Goal: Transaction & Acquisition: Purchase product/service

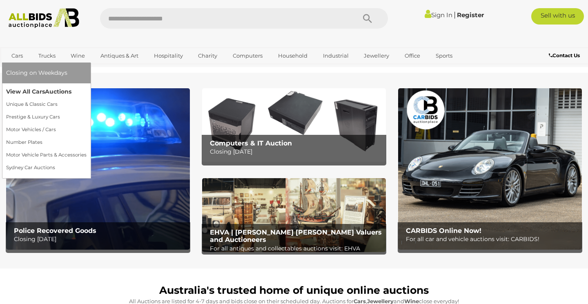
click at [24, 91] on link "View All Cars Auctions" at bounding box center [46, 91] width 80 height 13
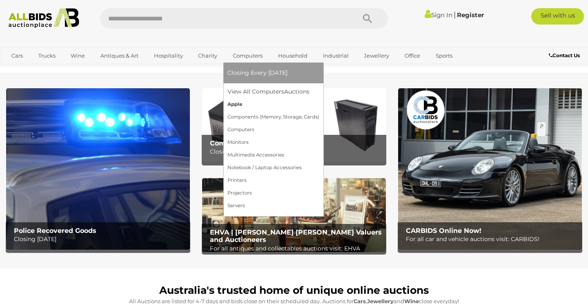
click at [234, 106] on link "Apple" at bounding box center [273, 104] width 92 height 13
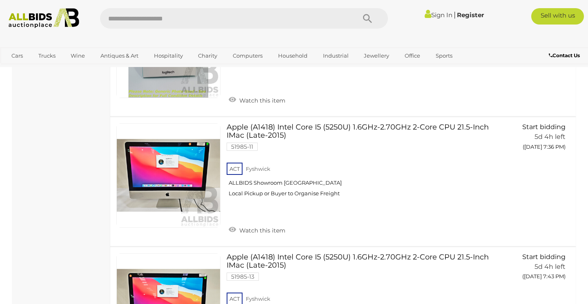
scroll to position [208, 0]
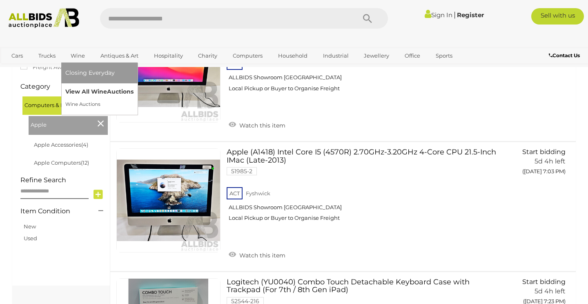
click at [76, 91] on link "View All Wine Auctions" at bounding box center [99, 91] width 68 height 13
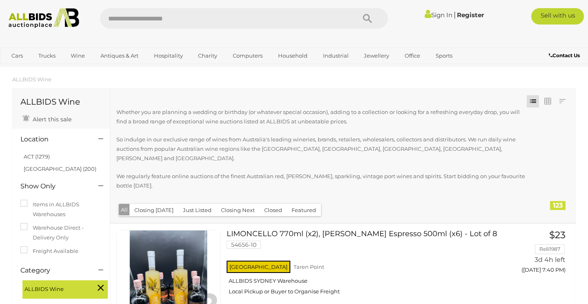
scroll to position [8, 0]
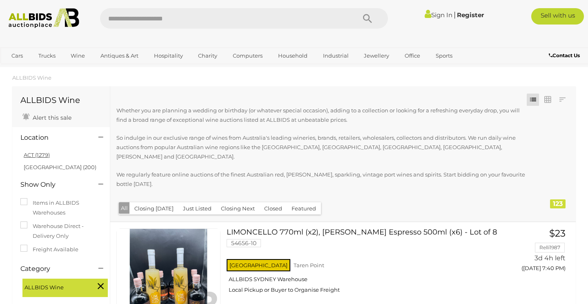
click at [46, 155] on link "ACT (1279)" at bounding box center [37, 154] width 26 height 7
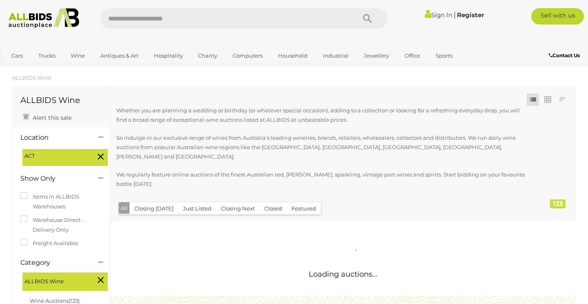
scroll to position [0, 0]
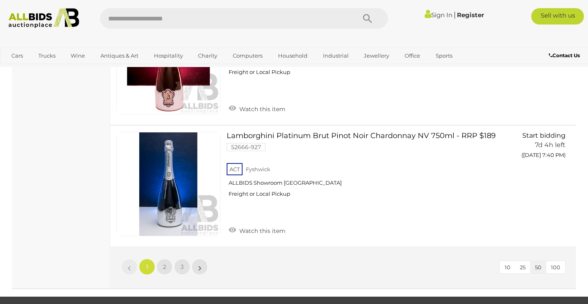
scroll to position [6292, 0]
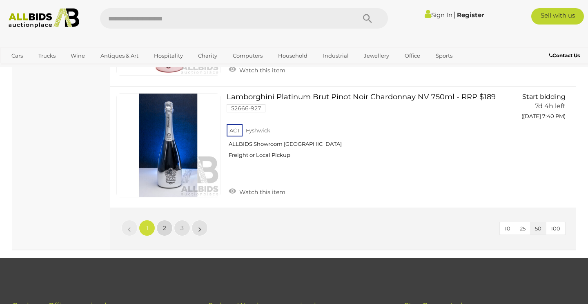
click at [159, 220] on link "2" at bounding box center [164, 228] width 16 height 16
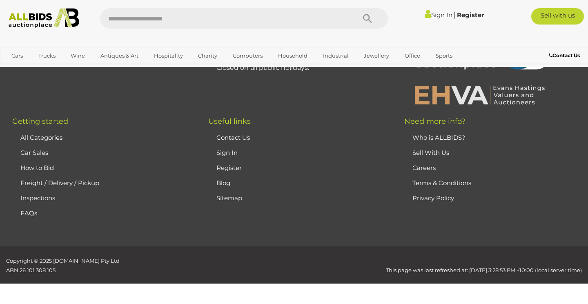
scroll to position [136, 0]
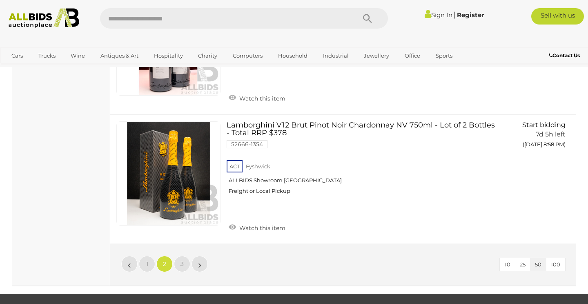
scroll to position [6357, 0]
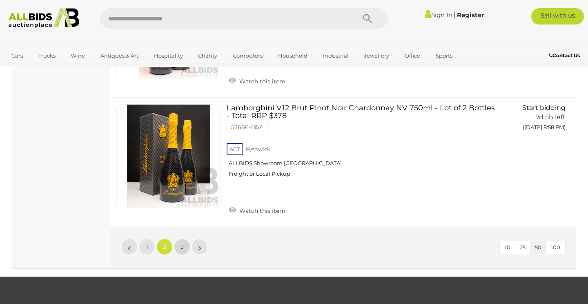
click at [182, 243] on span "3" at bounding box center [181, 246] width 3 height 7
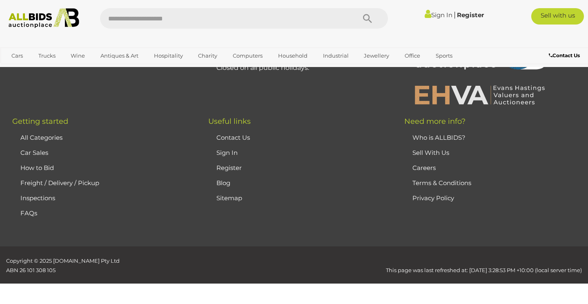
scroll to position [136, 0]
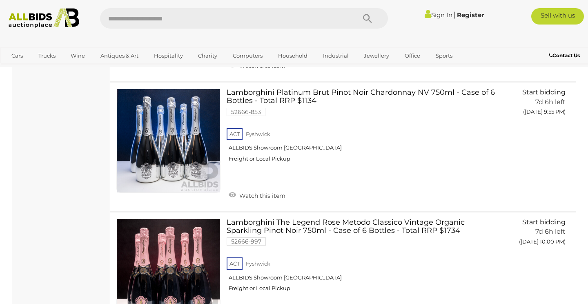
scroll to position [2585, 0]
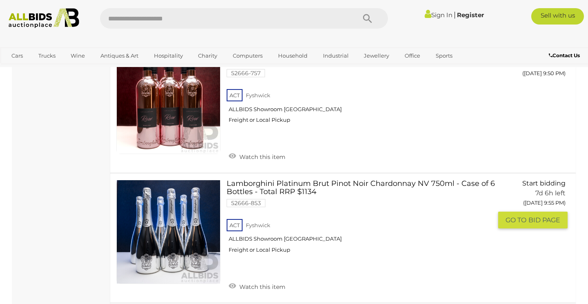
click at [154, 204] on link at bounding box center [168, 232] width 104 height 104
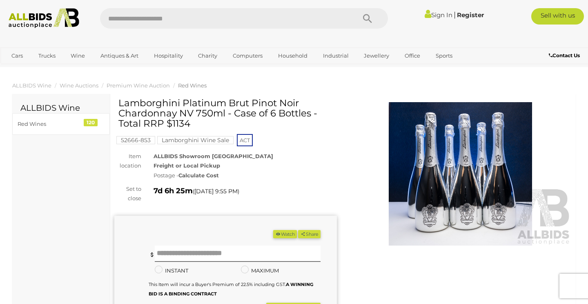
click at [413, 175] on img at bounding box center [460, 173] width 222 height 143
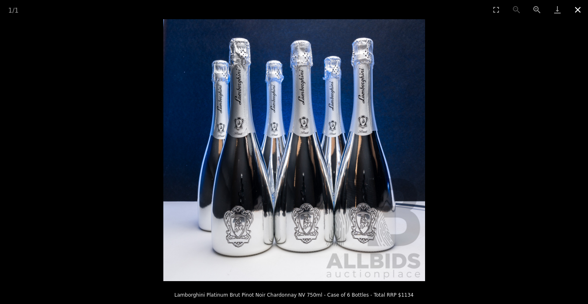
click at [580, 10] on button "Close gallery" at bounding box center [577, 9] width 20 height 19
